Goal: Task Accomplishment & Management: Use online tool/utility

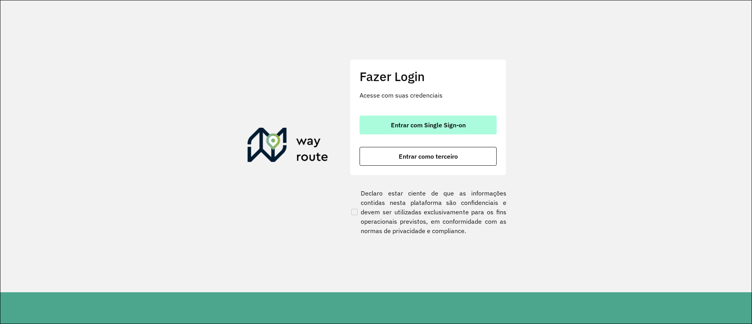
click at [469, 132] on button "Entrar com Single Sign-on" at bounding box center [427, 124] width 137 height 19
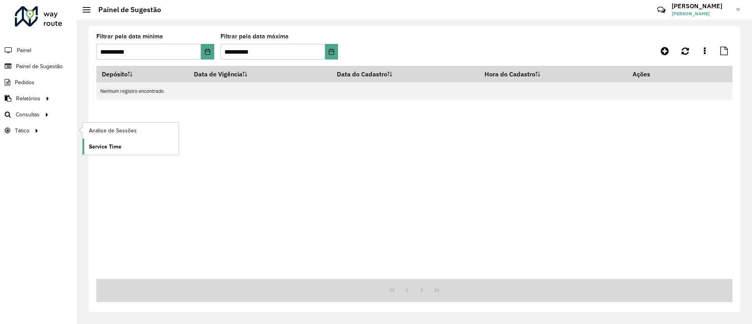
click at [124, 144] on link "Service Time" at bounding box center [131, 147] width 96 height 16
click at [126, 113] on link "Roteirização" at bounding box center [131, 114] width 96 height 16
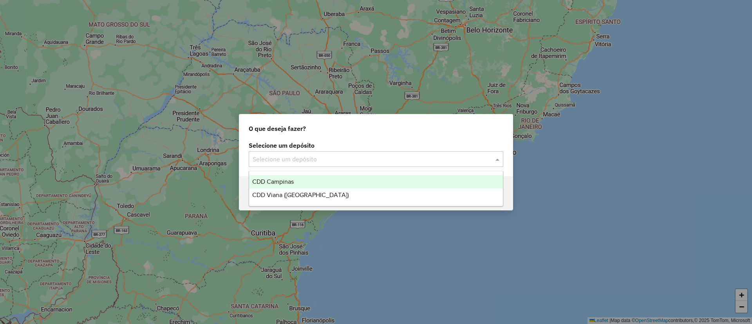
click at [289, 153] on div "Selecione um depósito" at bounding box center [376, 159] width 254 height 16
click at [355, 174] on ng-dropdown-panel "CDD Campinas CDD Viana (Vitória)" at bounding box center [376, 189] width 254 height 36
click at [351, 177] on div "CDD Campinas" at bounding box center [376, 181] width 254 height 13
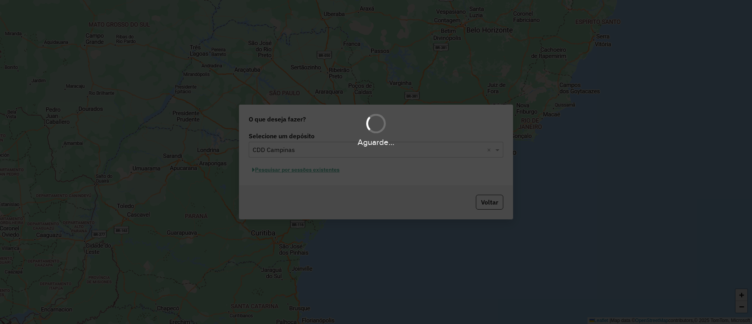
click at [300, 168] on div "Aguarde..." at bounding box center [376, 162] width 752 height 324
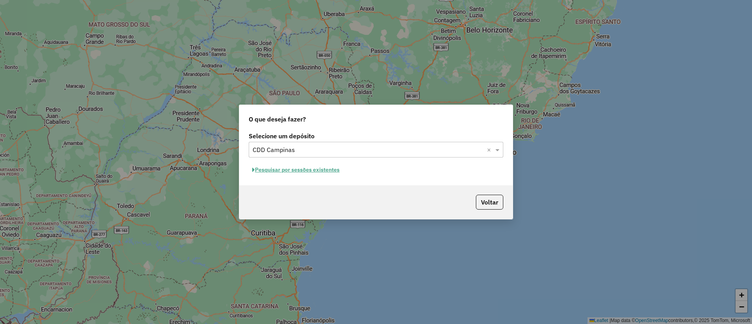
click at [294, 168] on button "Pesquisar por sessões existentes" at bounding box center [296, 170] width 94 height 12
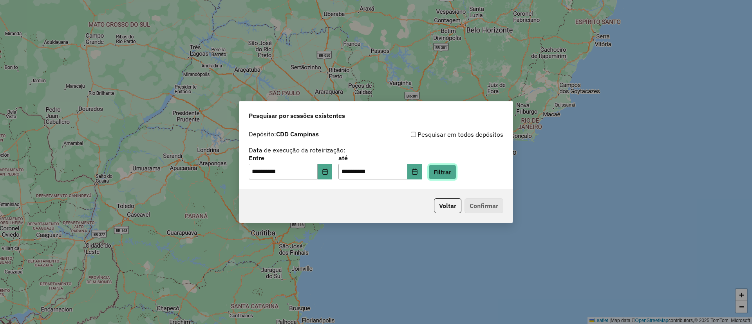
click at [456, 171] on button "Filtrar" at bounding box center [442, 171] width 28 height 15
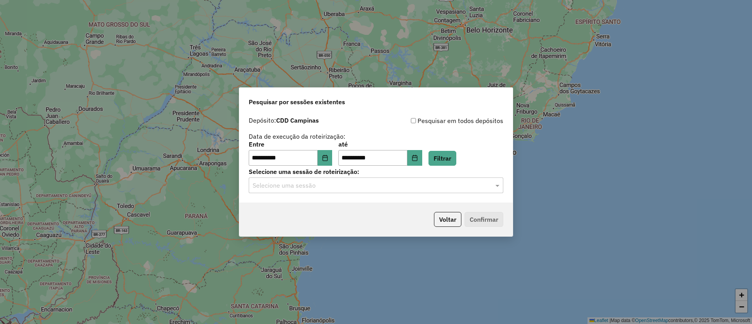
click at [318, 184] on input "text" at bounding box center [367, 185] width 231 height 9
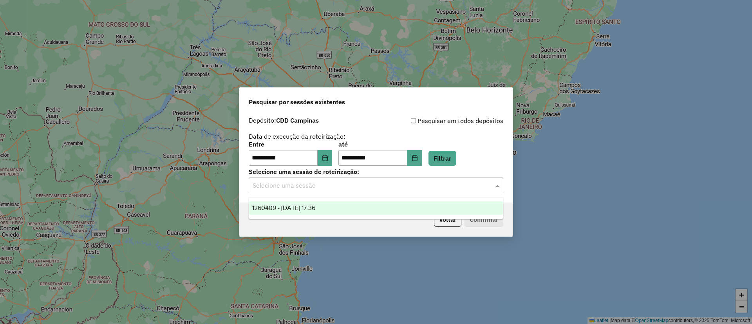
click at [310, 204] on span "1260409 - 06/09/2025 17:36" at bounding box center [283, 207] width 63 height 7
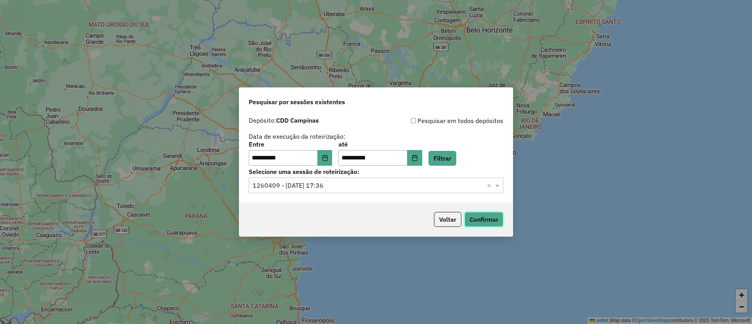
click at [490, 216] on button "Confirmar" at bounding box center [483, 219] width 39 height 15
click at [487, 218] on button "Confirmar" at bounding box center [483, 219] width 39 height 15
click at [341, 157] on div "**********" at bounding box center [376, 153] width 254 height 24
click at [327, 157] on icon "Choose Date" at bounding box center [324, 158] width 5 height 6
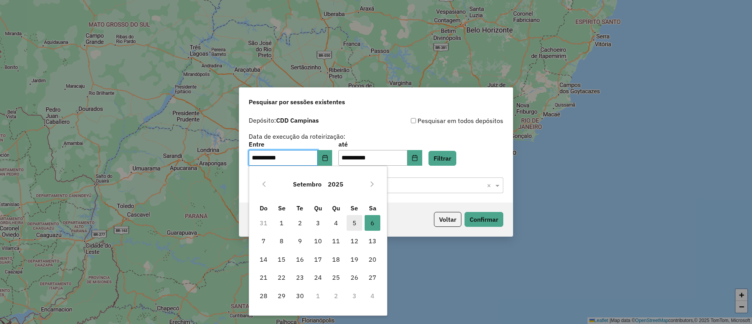
click at [352, 225] on span "5" at bounding box center [354, 223] width 16 height 16
type input "**********"
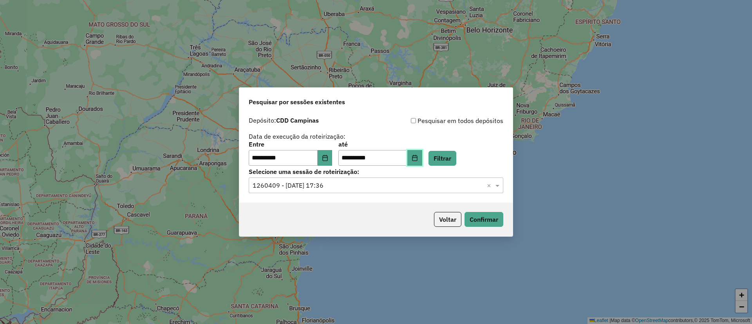
click at [417, 156] on icon "Choose Date" at bounding box center [414, 158] width 5 height 6
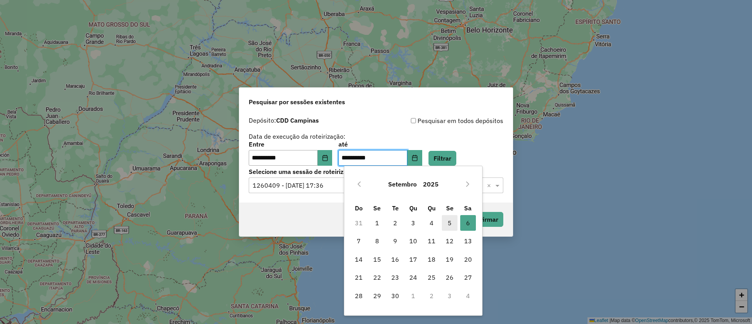
click at [451, 221] on span "5" at bounding box center [450, 223] width 16 height 16
type input "**********"
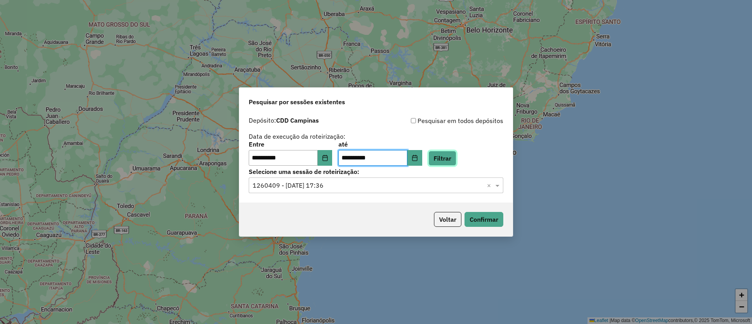
click at [456, 159] on button "Filtrar" at bounding box center [442, 158] width 28 height 15
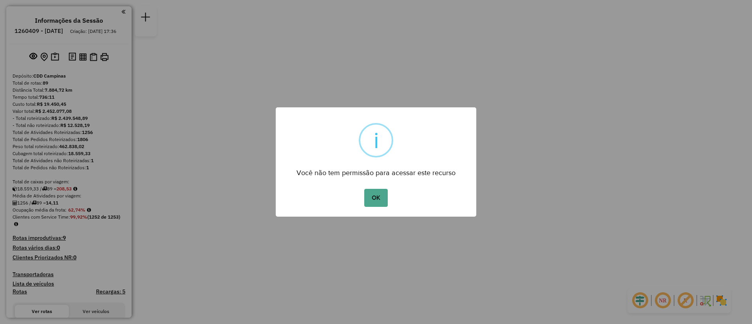
click at [371, 198] on button "OK" at bounding box center [375, 198] width 23 height 18
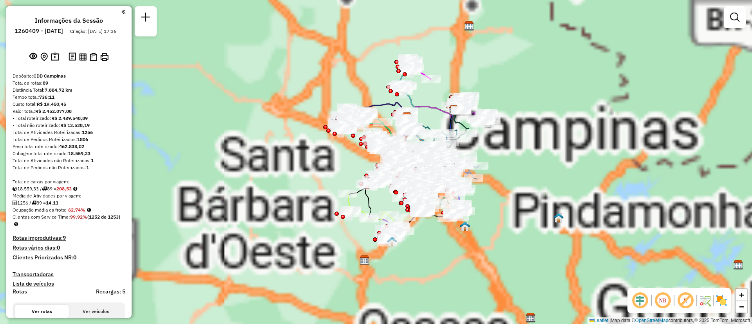
drag, startPoint x: 612, startPoint y: 136, endPoint x: 617, endPoint y: 133, distance: 5.3
click at [617, 133] on div "Janela de atendimento Grade de atendimento Capacidade Transportadoras Veículos …" at bounding box center [376, 162] width 752 height 324
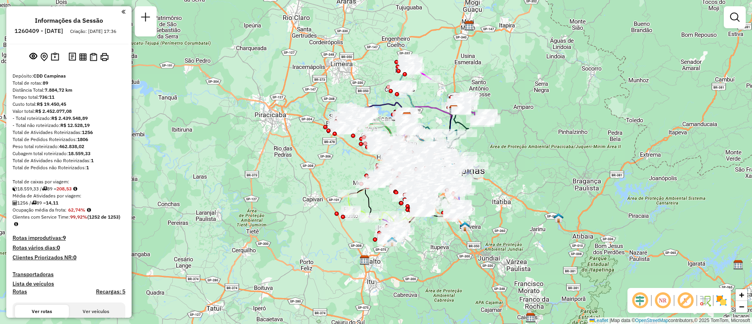
click at [721, 305] on img at bounding box center [721, 300] width 13 height 13
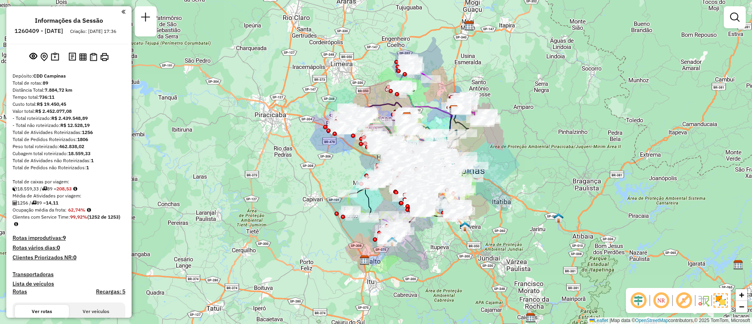
click at [661, 301] on em at bounding box center [660, 300] width 19 height 19
click at [563, 106] on div "Janela de atendimento Grade de atendimento Capacidade Transportadoras Veículos …" at bounding box center [376, 162] width 752 height 324
select select "**********"
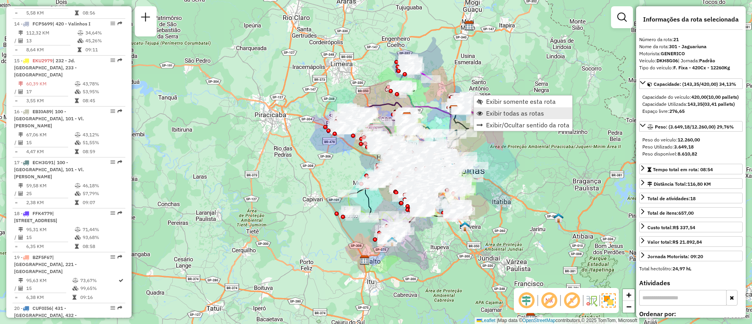
scroll to position [1191, 0]
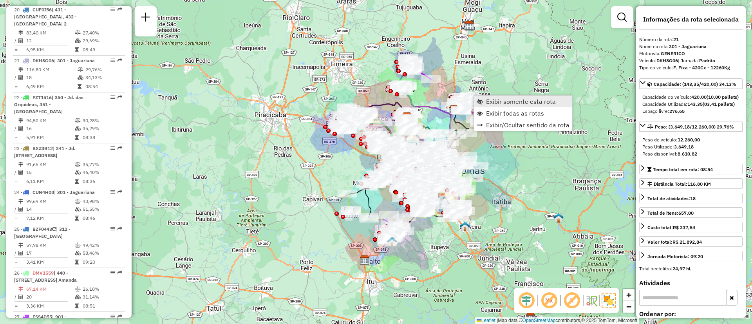
click at [502, 103] on span "Exibir somente esta rota" at bounding box center [521, 101] width 70 height 6
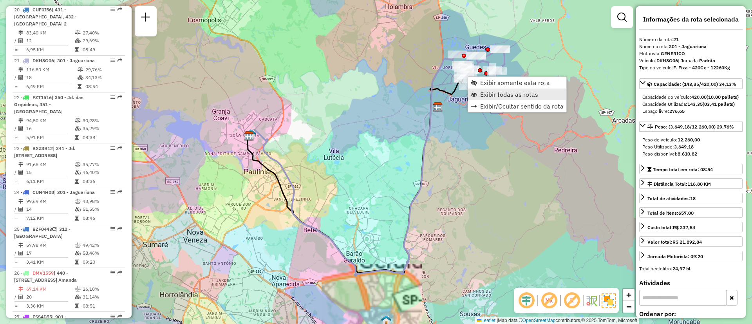
click at [514, 96] on span "Exibir todas as rotas" at bounding box center [509, 94] width 58 height 6
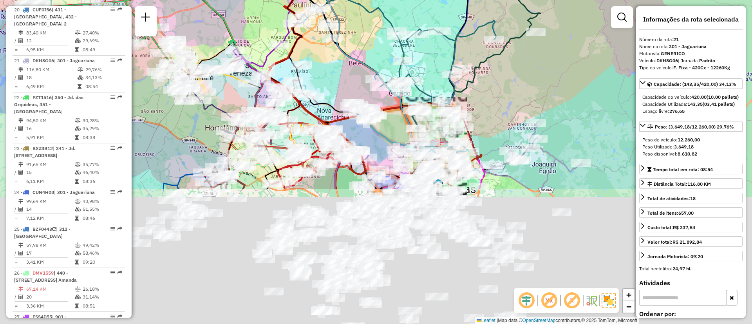
drag, startPoint x: 539, startPoint y: 211, endPoint x: 582, endPoint y: 56, distance: 161.1
click at [582, 56] on div "Janela de atendimento Grade de atendimento Capacidade Transportadoras Veículos …" at bounding box center [376, 162] width 752 height 324
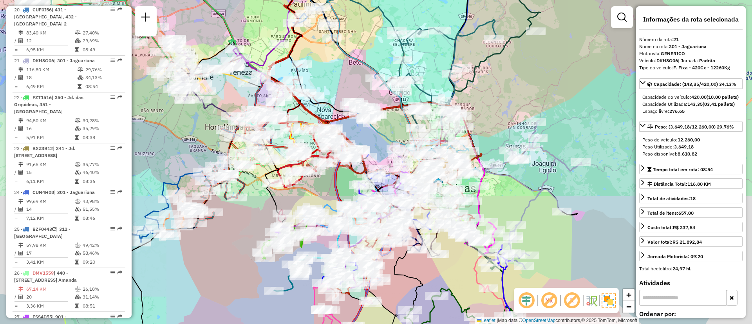
drag, startPoint x: 557, startPoint y: 245, endPoint x: 559, endPoint y: 163, distance: 82.3
click at [559, 163] on div "Janela de atendimento Grade de atendimento Capacidade Transportadoras Veículos …" at bounding box center [376, 162] width 752 height 324
